Goal: Task Accomplishment & Management: Use online tool/utility

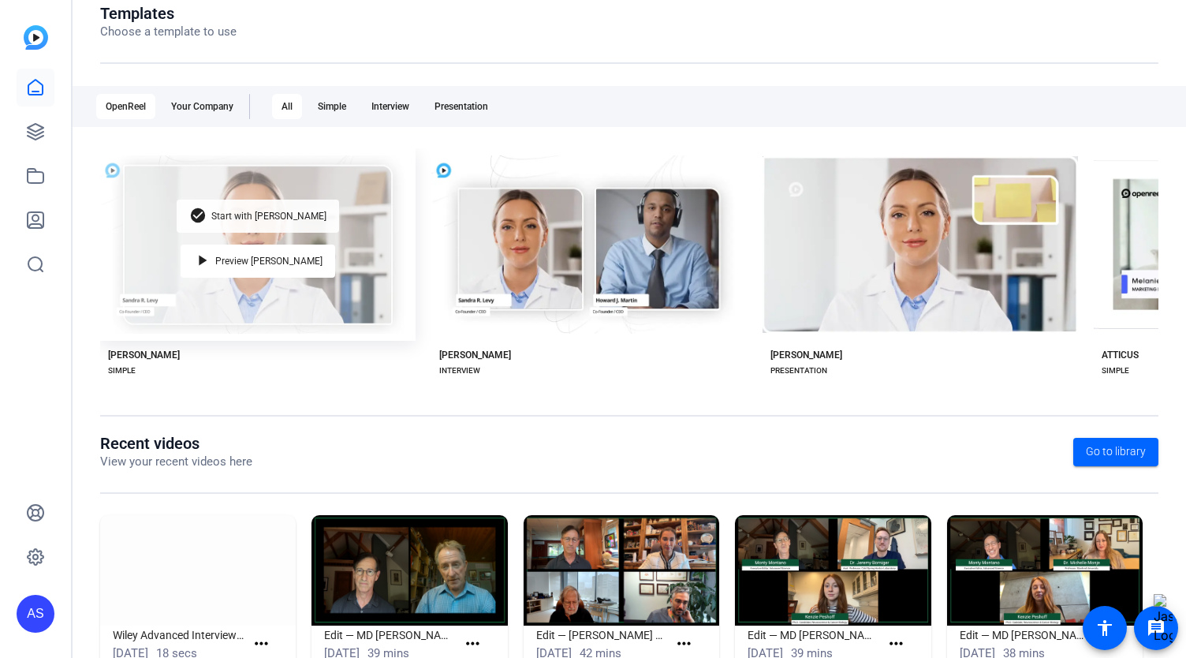
scroll to position [237, 0]
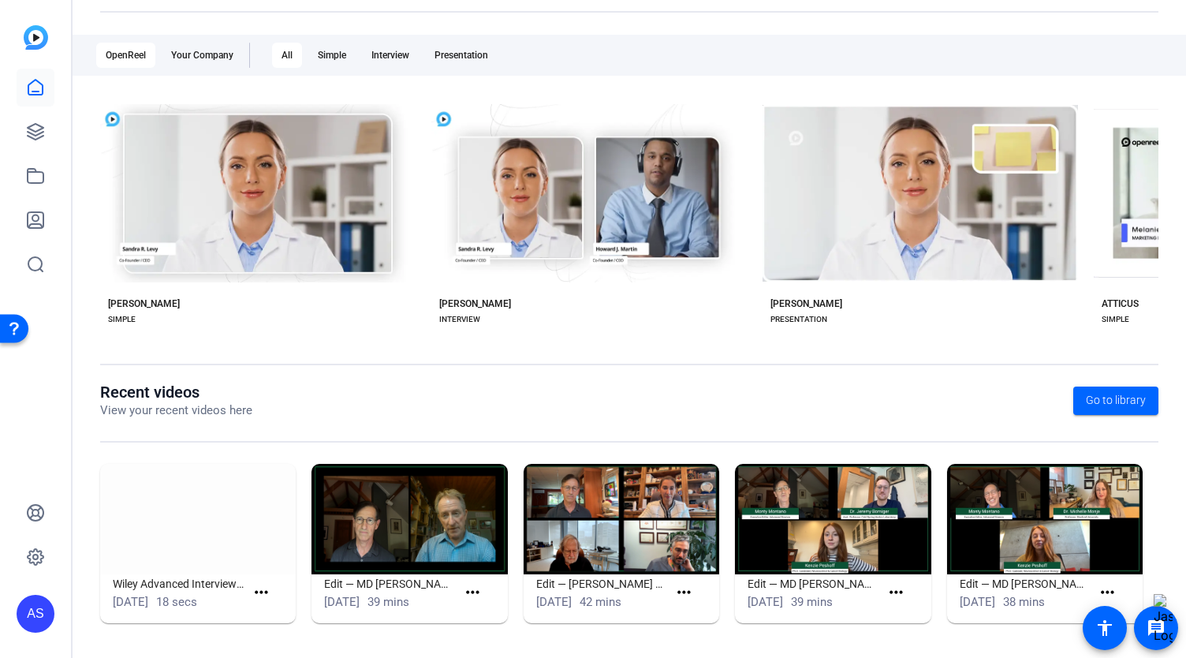
click at [218, 538] on img at bounding box center [198, 519] width 196 height 110
click at [206, 588] on h1 "Wiley Advanced Interview (51706)" at bounding box center [179, 583] width 132 height 19
click at [273, 589] on span at bounding box center [264, 592] width 39 height 38
click at [262, 589] on mat-icon "more_horiz" at bounding box center [262, 593] width 20 height 20
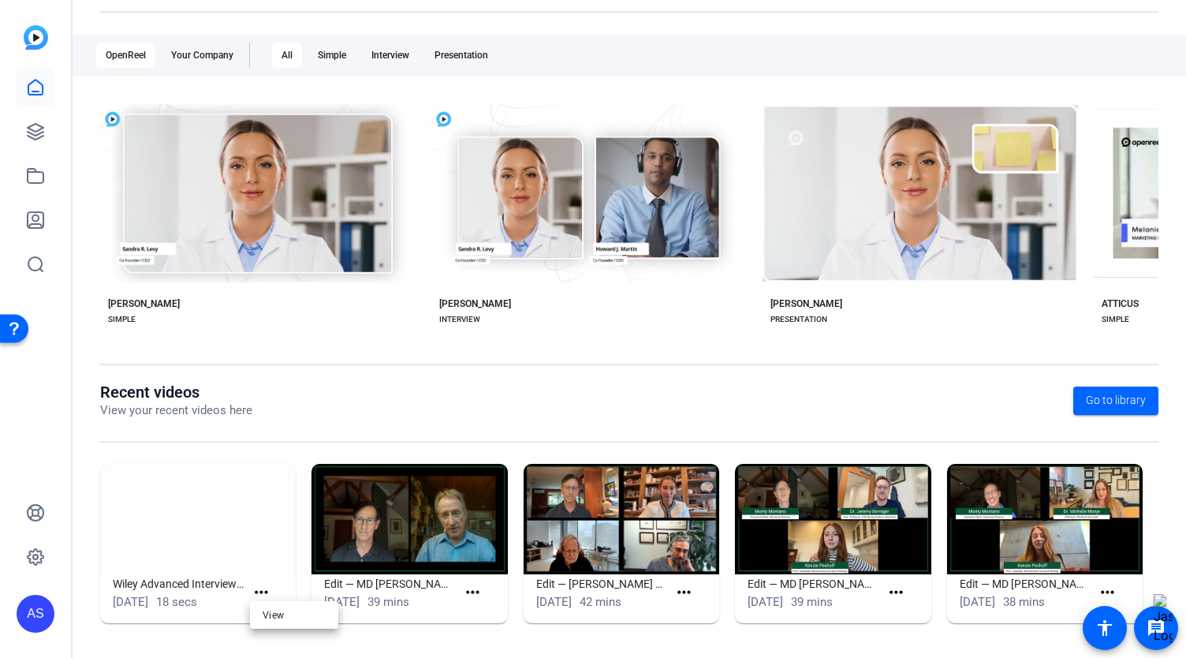
click at [281, 630] on div at bounding box center [593, 329] width 1186 height 658
click at [39, 135] on icon at bounding box center [35, 131] width 19 height 19
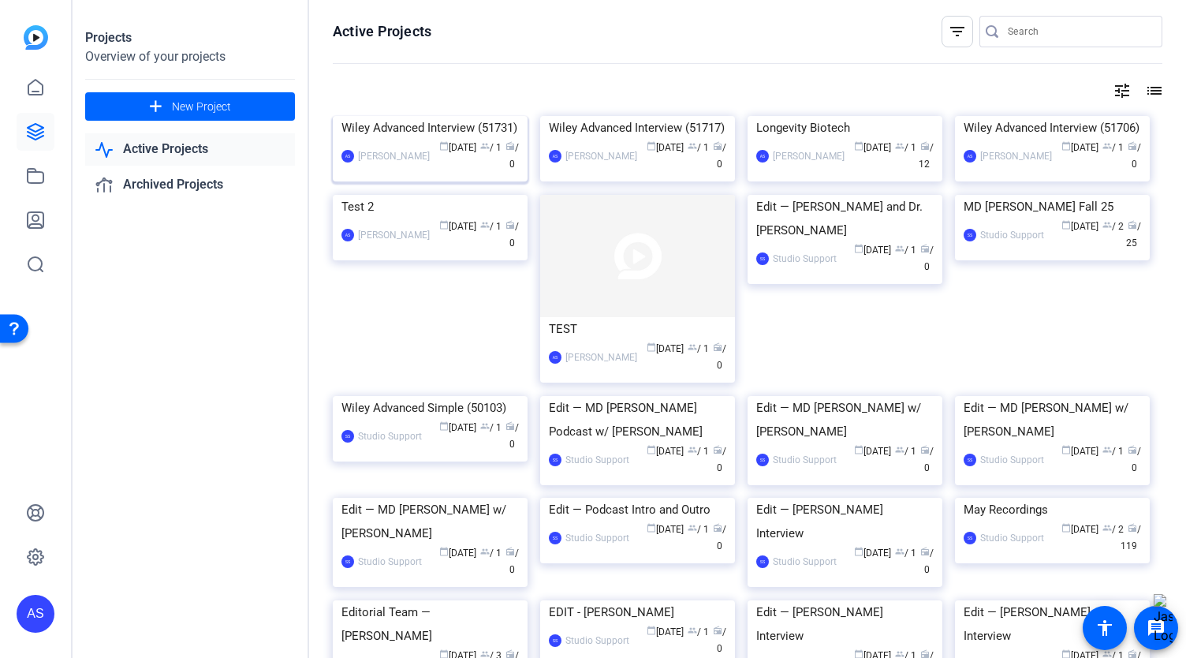
click at [425, 116] on img at bounding box center [430, 116] width 195 height 0
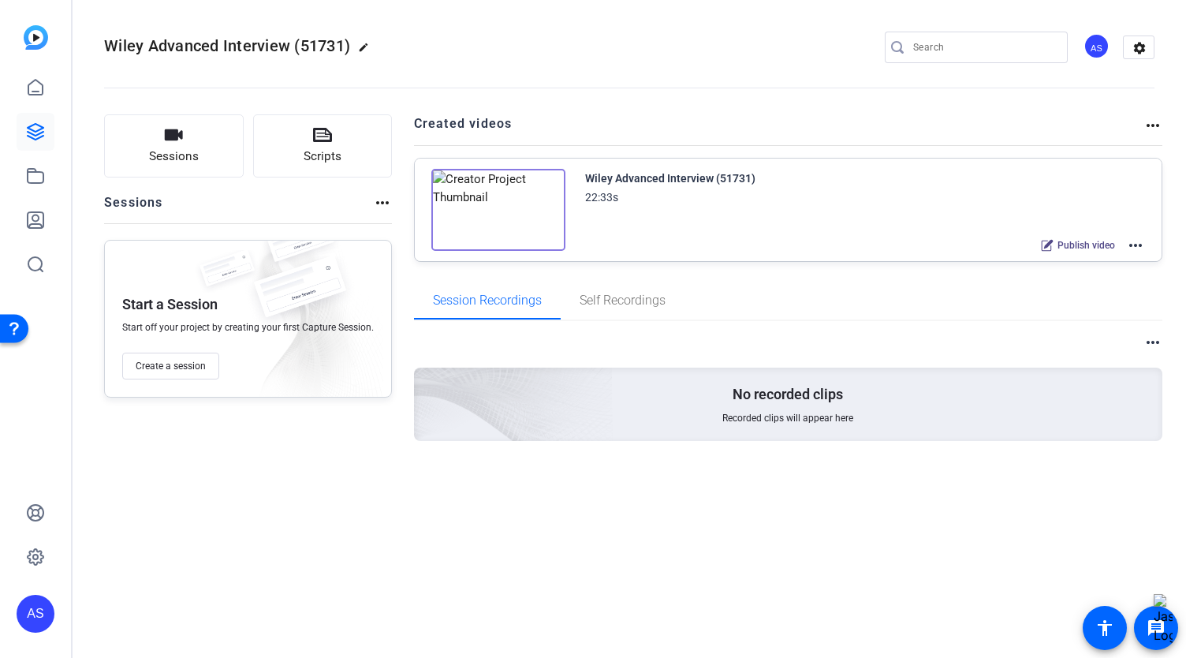
click at [509, 202] on img at bounding box center [498, 210] width 134 height 82
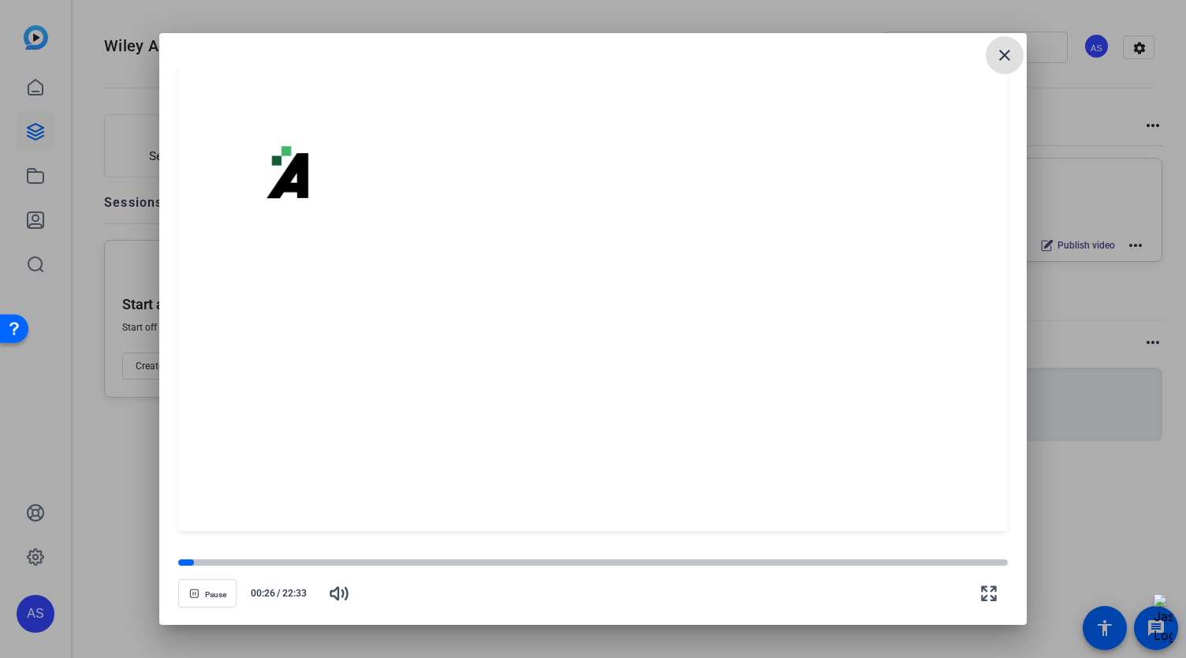
click at [1006, 48] on mat-icon "close" at bounding box center [1004, 55] width 19 height 19
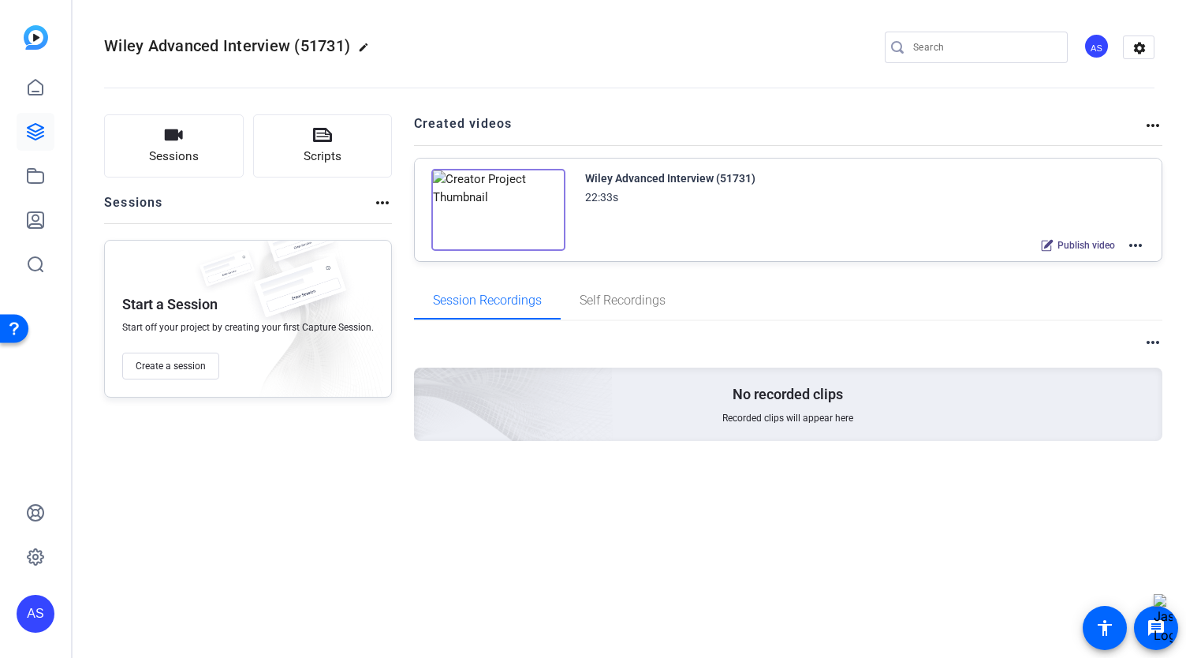
click at [494, 217] on img at bounding box center [498, 210] width 134 height 82
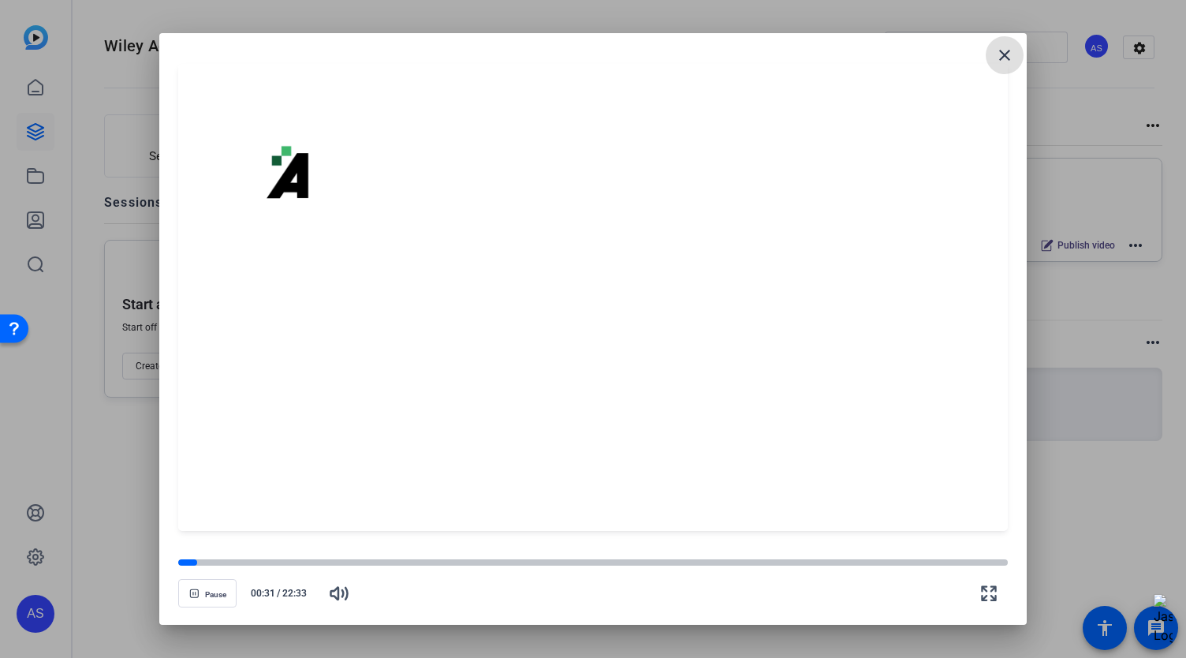
click at [1011, 61] on mat-icon "close" at bounding box center [1004, 55] width 19 height 19
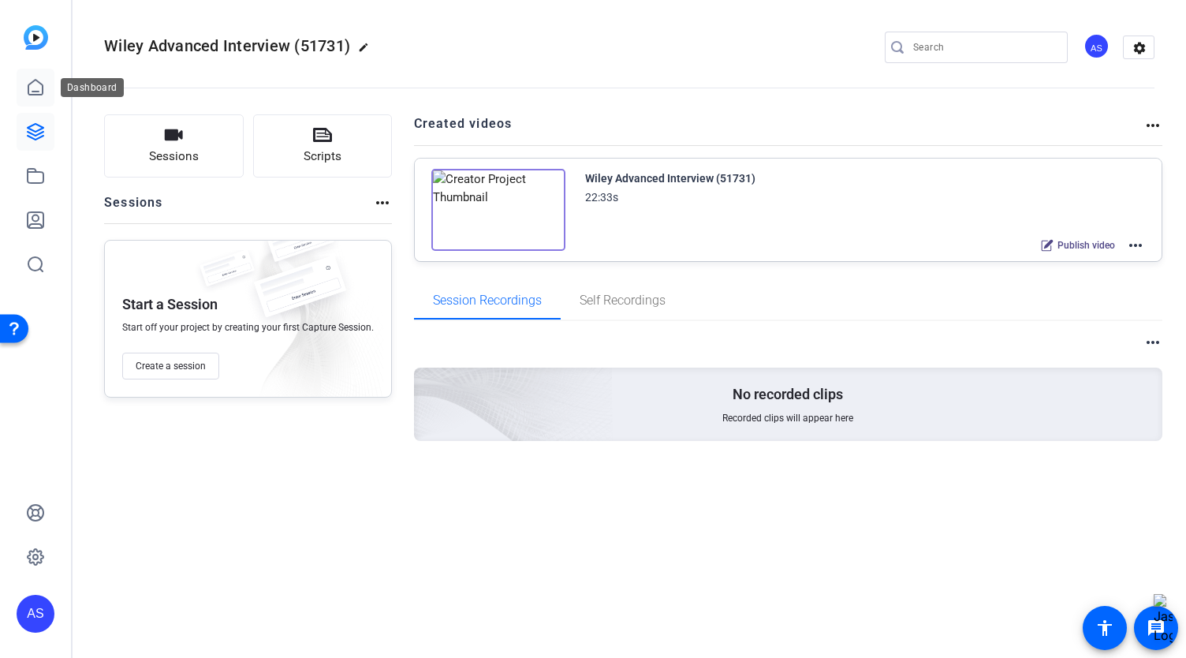
click at [28, 95] on icon at bounding box center [35, 87] width 14 height 15
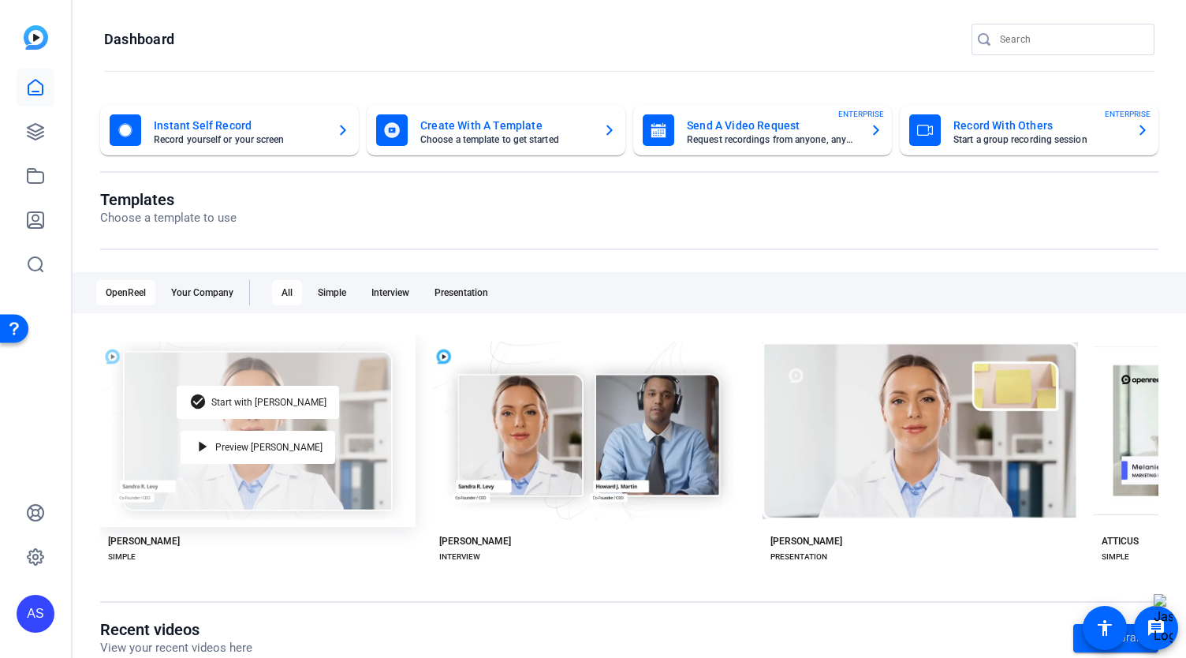
scroll to position [237, 0]
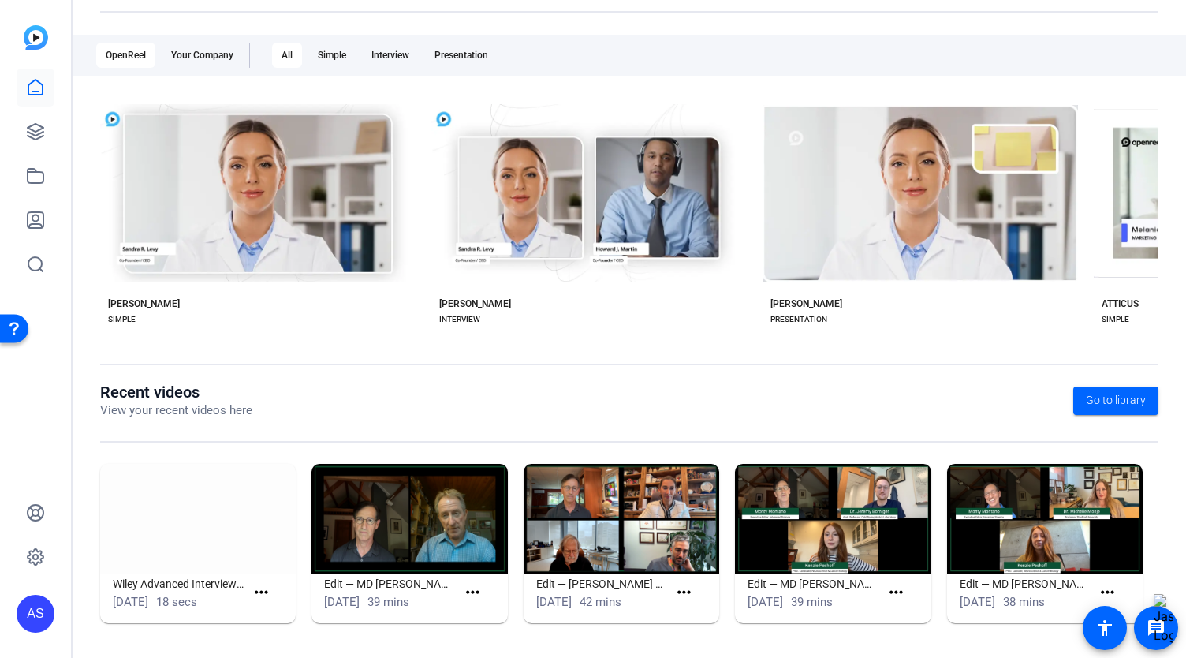
click at [205, 546] on img at bounding box center [198, 519] width 196 height 110
click at [33, 132] on icon at bounding box center [35, 131] width 19 height 19
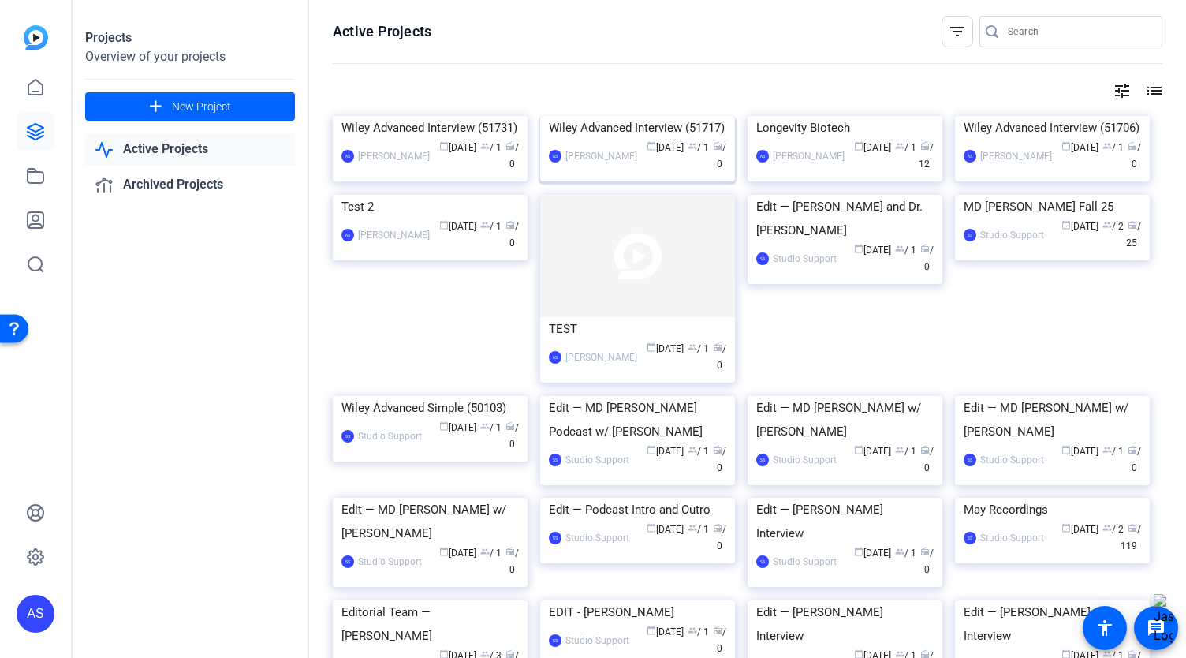
click at [623, 116] on img at bounding box center [637, 116] width 195 height 0
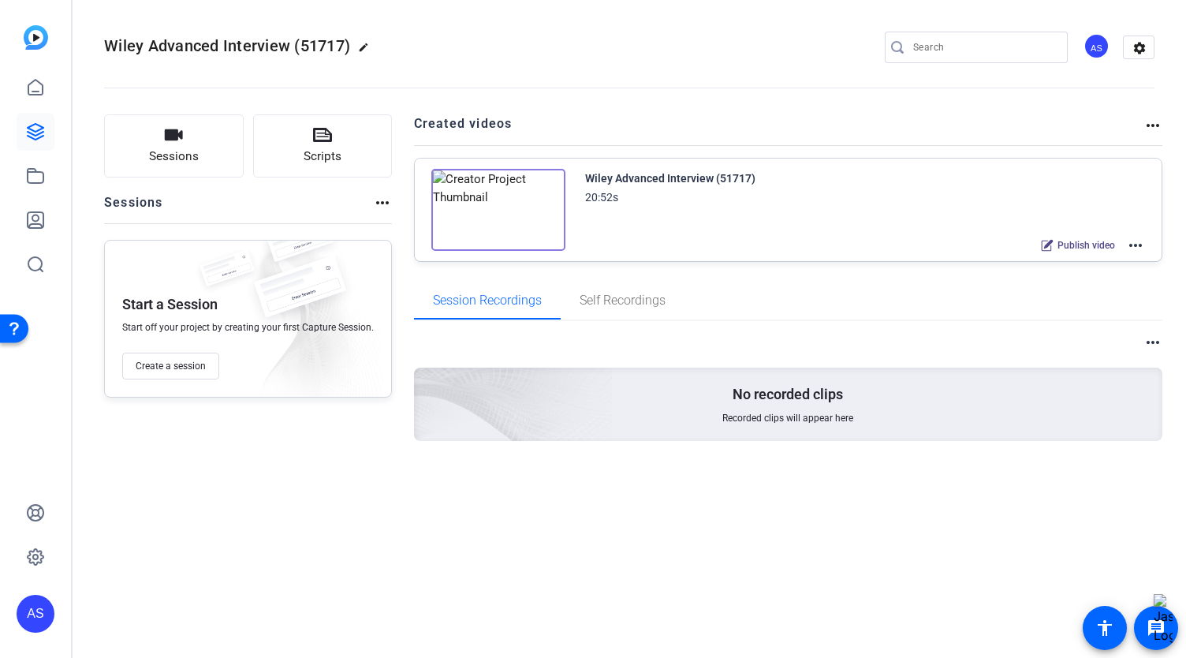
click at [500, 204] on img at bounding box center [498, 210] width 134 height 82
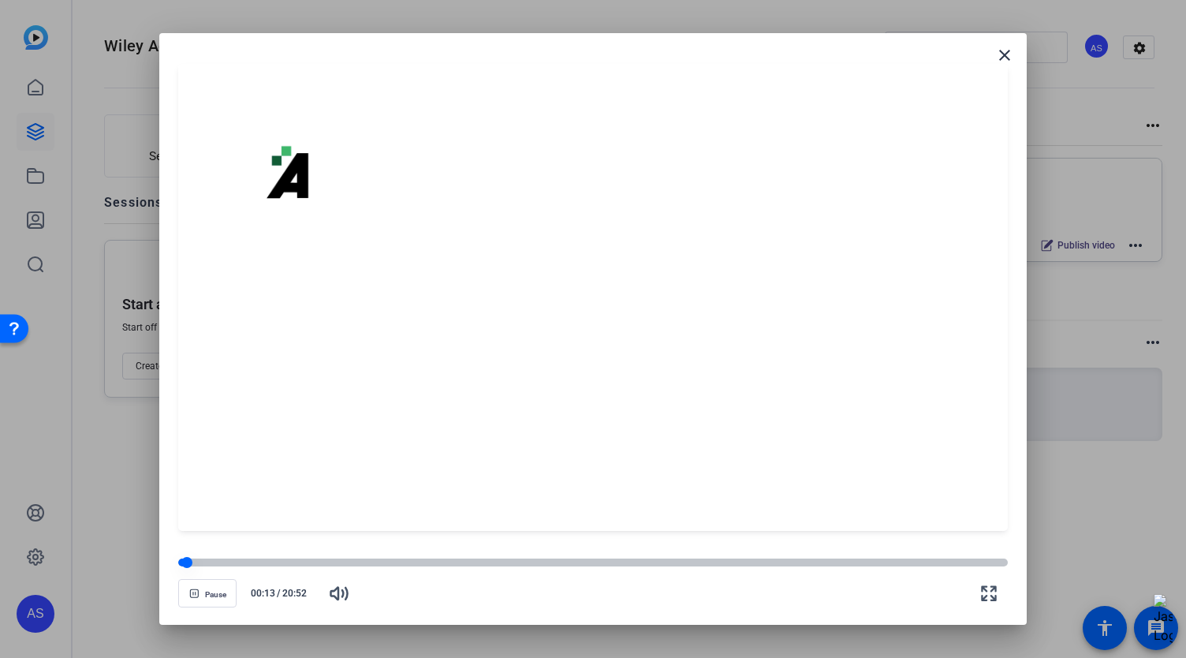
drag, startPoint x: 180, startPoint y: 559, endPoint x: 208, endPoint y: 563, distance: 28.7
click at [208, 563] on div at bounding box center [593, 562] width 830 height 8
drag, startPoint x: 211, startPoint y: 560, endPoint x: 164, endPoint y: 562, distance: 47.4
click at [164, 562] on openreel-creator-preview-popup "close Pause 00:00 / 20:52" at bounding box center [592, 329] width 867 height 592
click at [196, 558] on div at bounding box center [593, 562] width 830 height 11
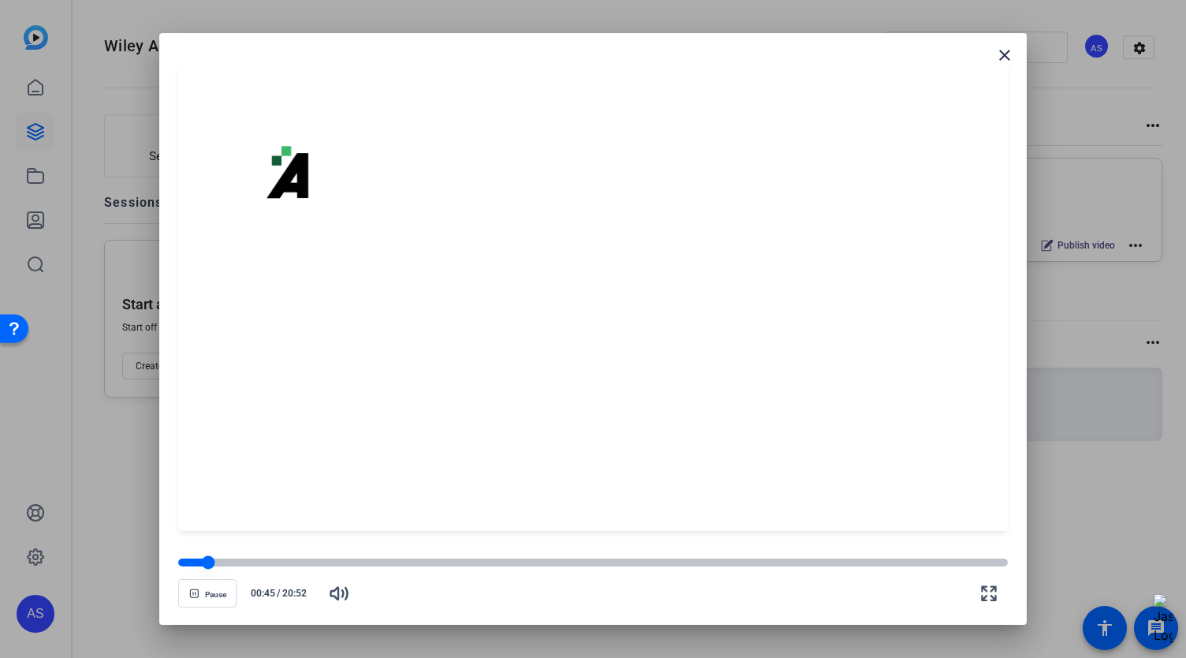
drag, startPoint x: 196, startPoint y: 565, endPoint x: 208, endPoint y: 563, distance: 12.7
click at [208, 563] on div at bounding box center [208, 562] width 13 height 13
drag, startPoint x: 208, startPoint y: 563, endPoint x: 255, endPoint y: 565, distance: 47.3
click at [252, 565] on div at bounding box center [244, 562] width 13 height 13
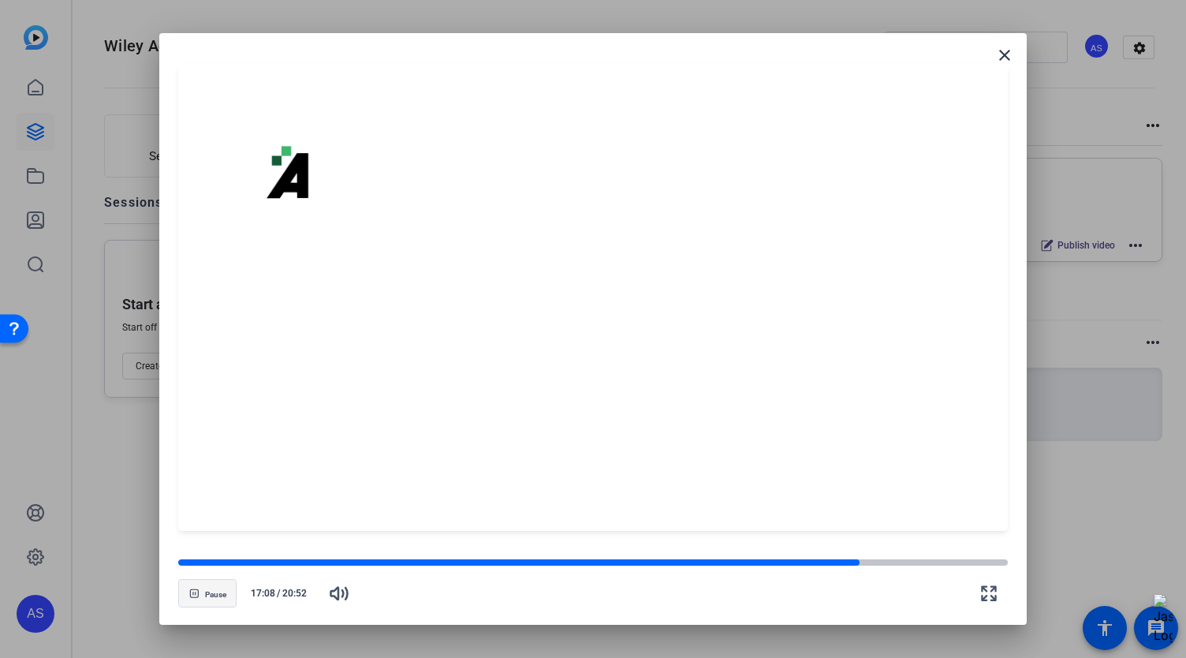
click at [211, 590] on span "Pause" at bounding box center [215, 594] width 21 height 9
click at [203, 594] on span "button" at bounding box center [207, 593] width 57 height 38
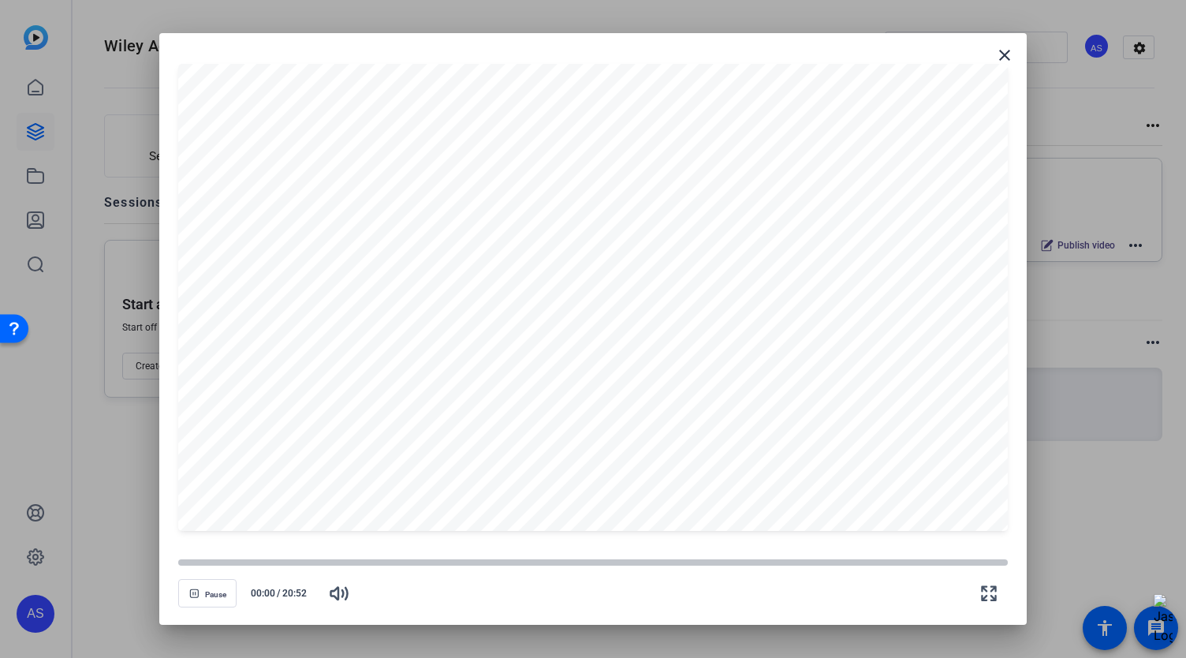
drag, startPoint x: 860, startPoint y: 559, endPoint x: 167, endPoint y: 535, distance: 692.8
click at [167, 535] on openreel-creator-preview-popup "close Pause 00:00 / 20:52" at bounding box center [592, 329] width 867 height 592
click at [1008, 55] on mat-icon "close" at bounding box center [1004, 55] width 19 height 19
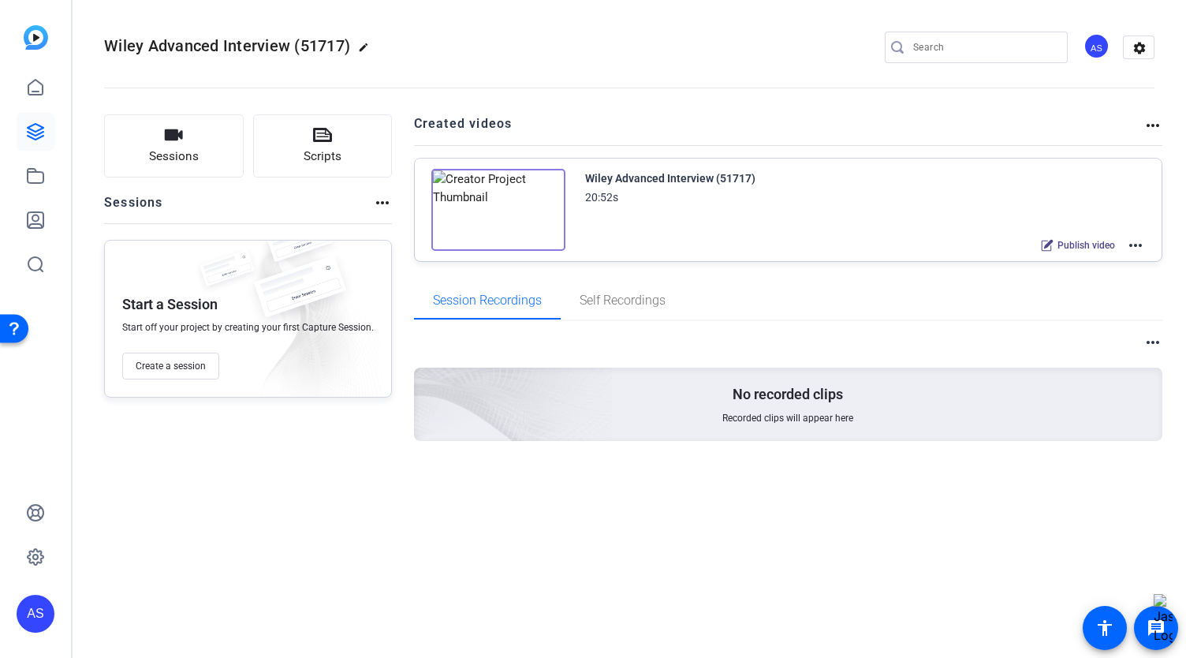
click at [485, 209] on img at bounding box center [498, 210] width 134 height 82
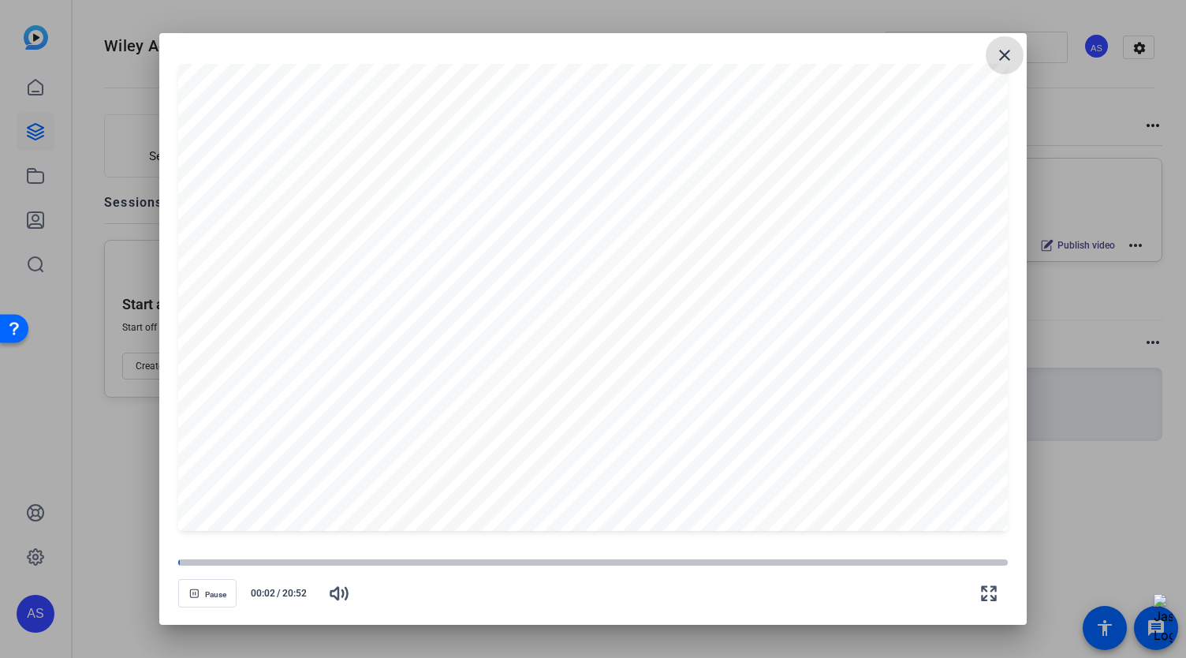
click at [1006, 50] on mat-icon "close" at bounding box center [1004, 55] width 19 height 19
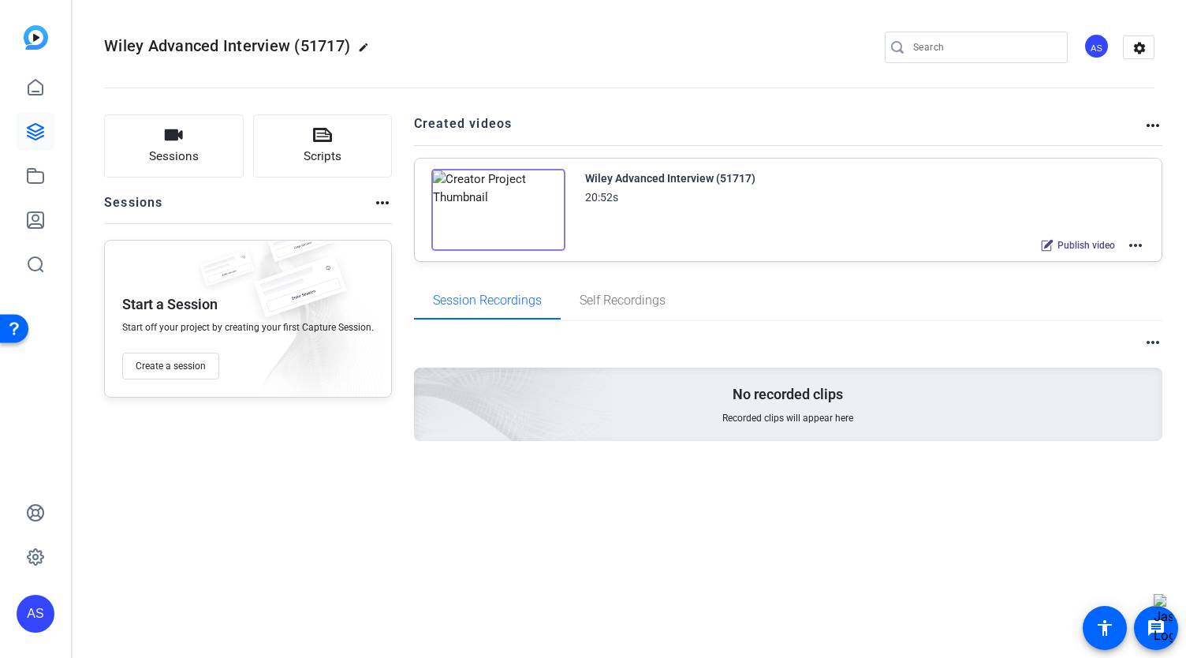
click at [1143, 244] on mat-icon "more_horiz" at bounding box center [1135, 245] width 19 height 19
click at [1094, 267] on span "Edit in Creator" at bounding box center [1079, 263] width 110 height 19
